Goal: Check status: Check status

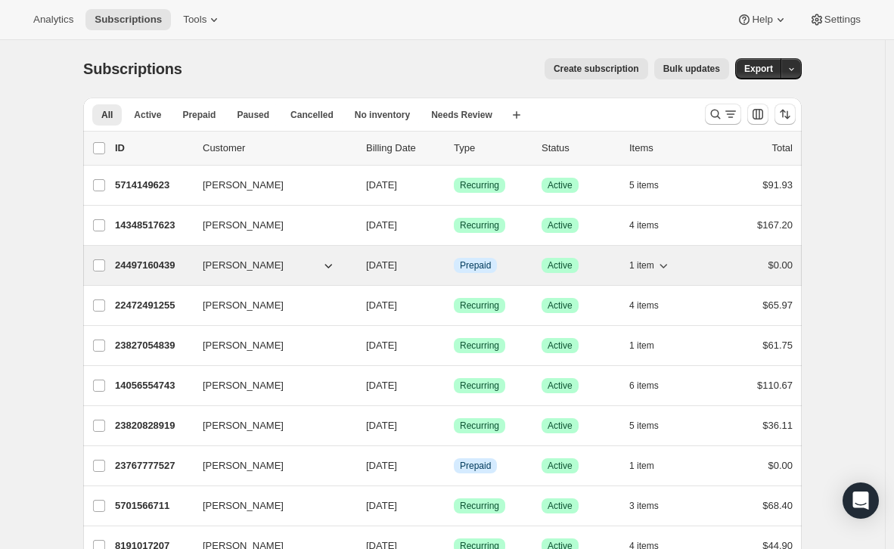
click at [324, 255] on div "24497160439 [PERSON_NAME] [DATE] Info Prepaid Success Active 1 item $0.00" at bounding box center [454, 265] width 678 height 21
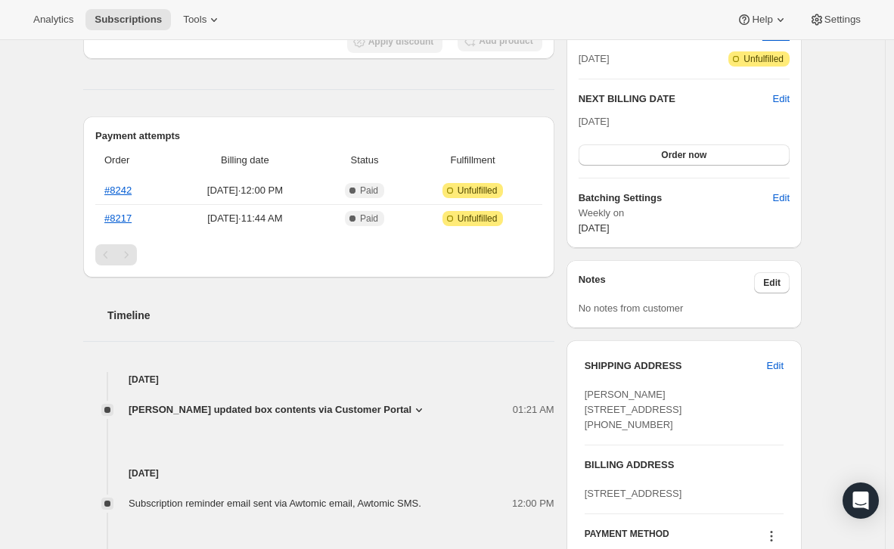
scroll to position [172, 0]
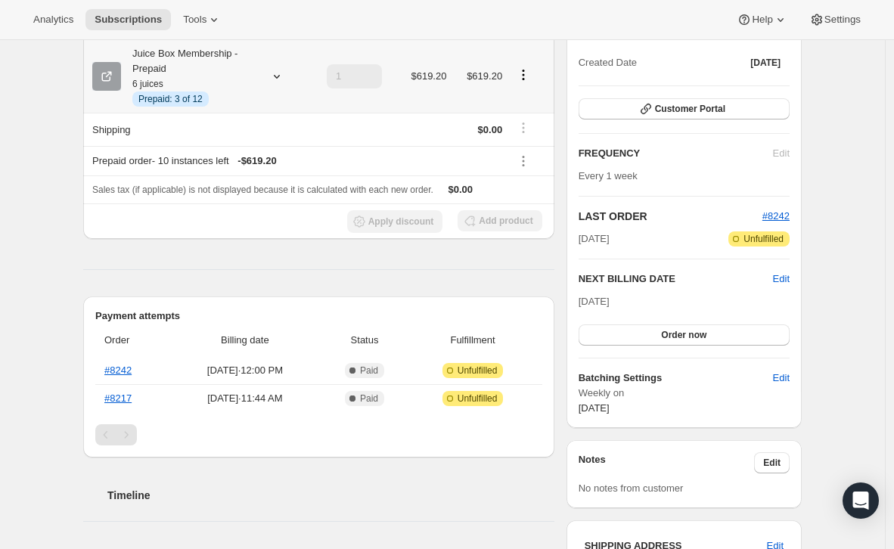
click at [284, 74] on icon at bounding box center [276, 76] width 15 height 15
